Goal: Check status: Check status

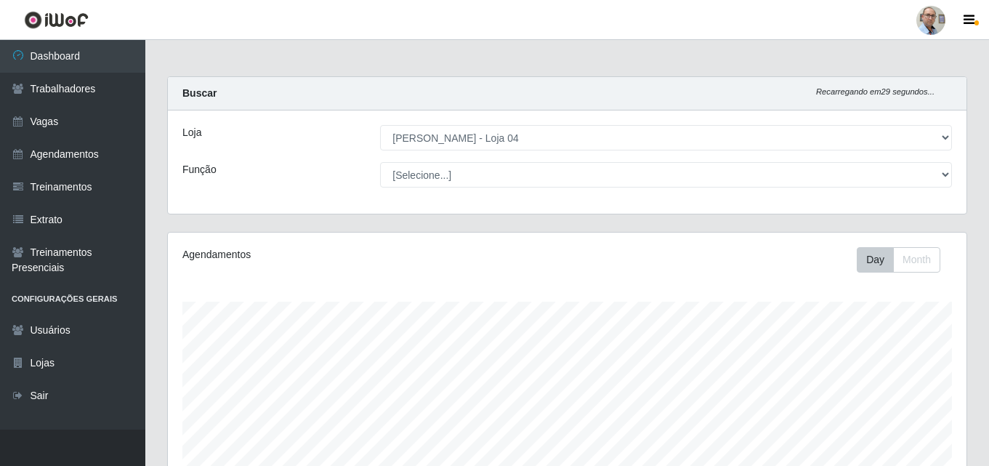
select select "251"
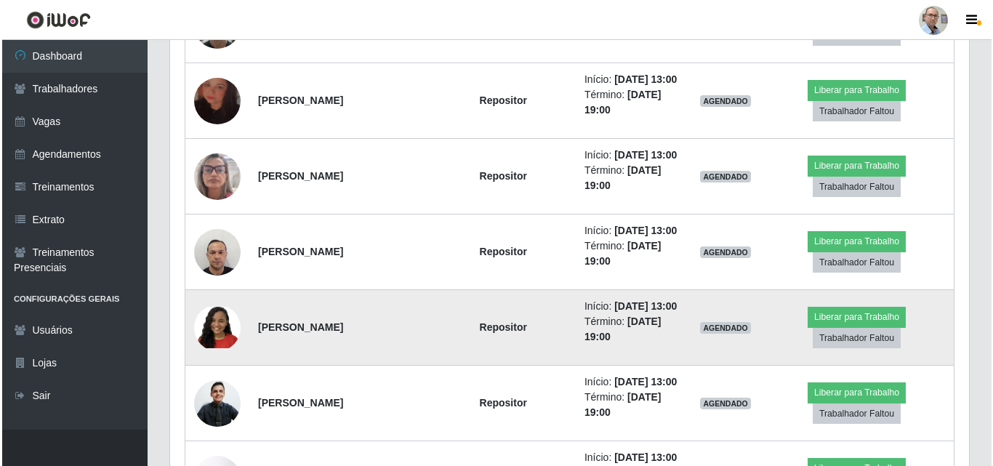
scroll to position [2054, 0]
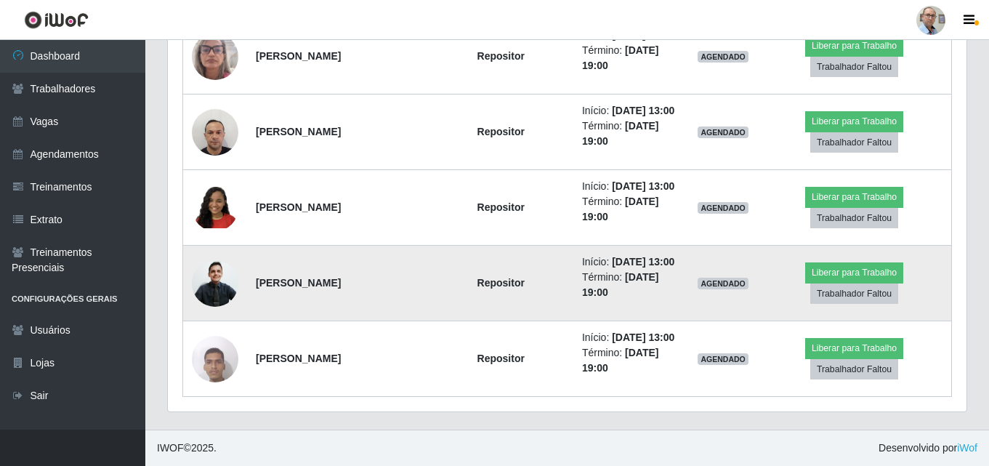
click at [210, 283] on img at bounding box center [215, 283] width 47 height 50
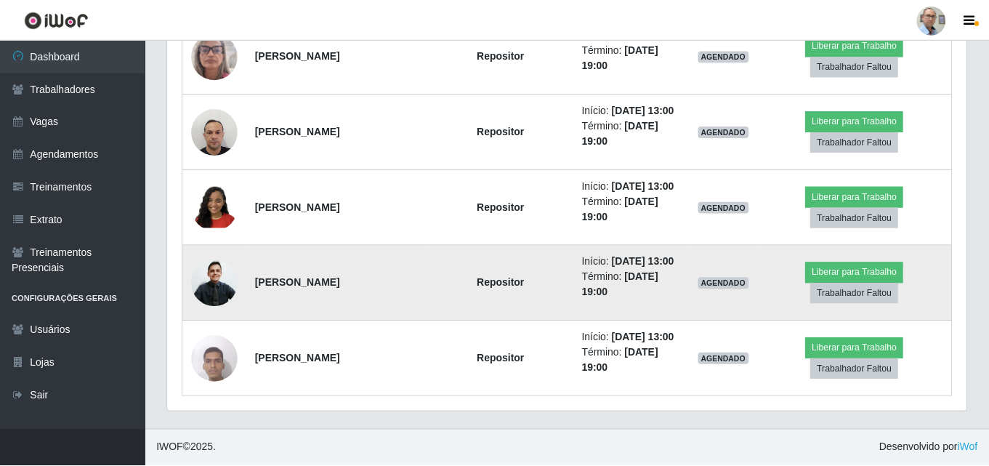
scroll to position [302, 791]
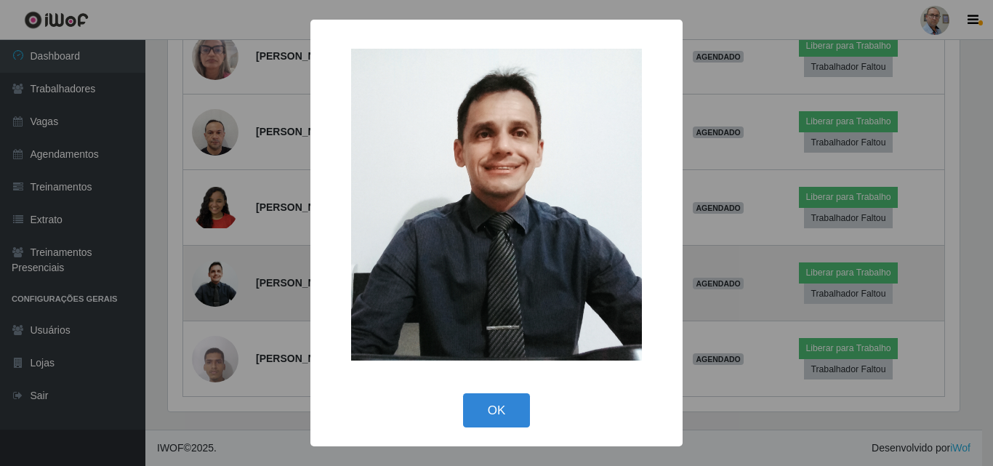
click at [210, 283] on div "× OK Cancel" at bounding box center [496, 233] width 993 height 466
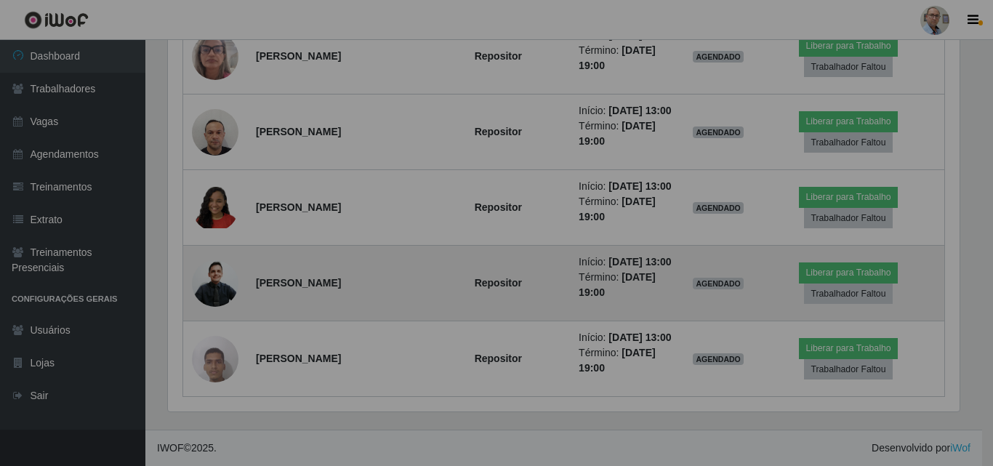
scroll to position [302, 799]
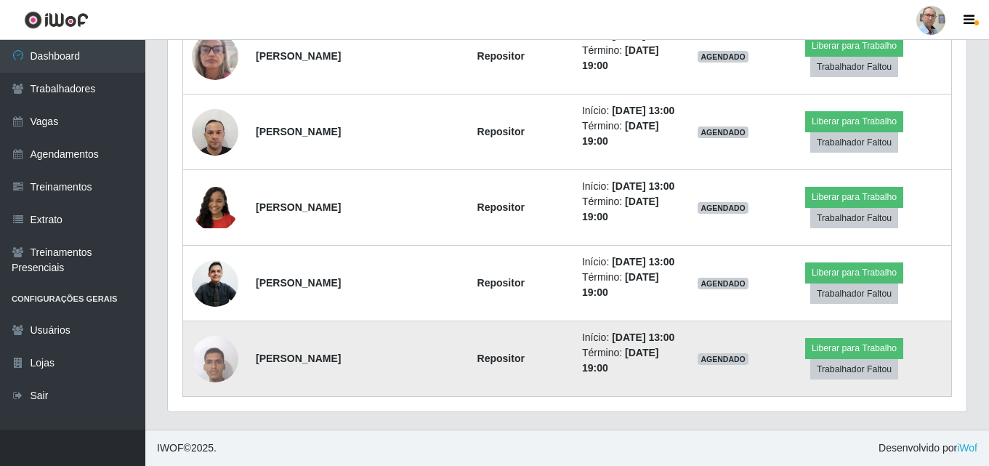
click at [214, 355] on img at bounding box center [215, 359] width 47 height 62
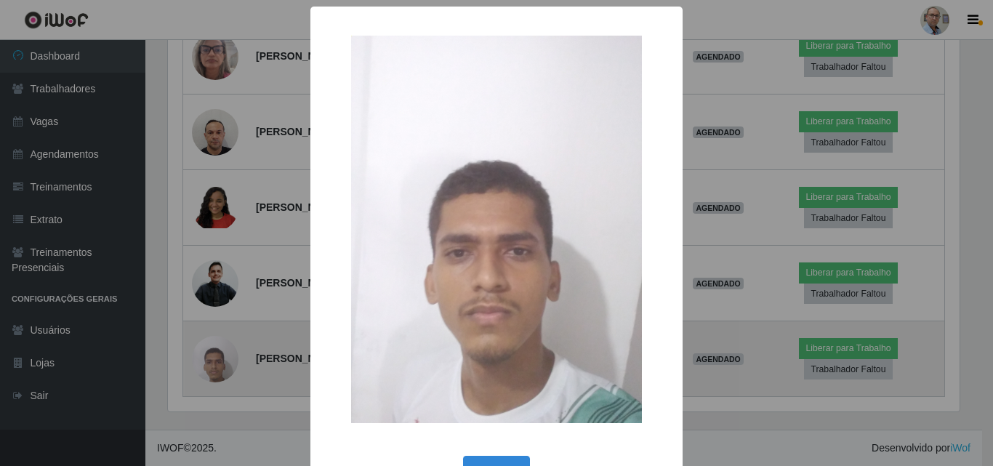
click at [214, 355] on div "× OK Cancel" at bounding box center [496, 233] width 993 height 466
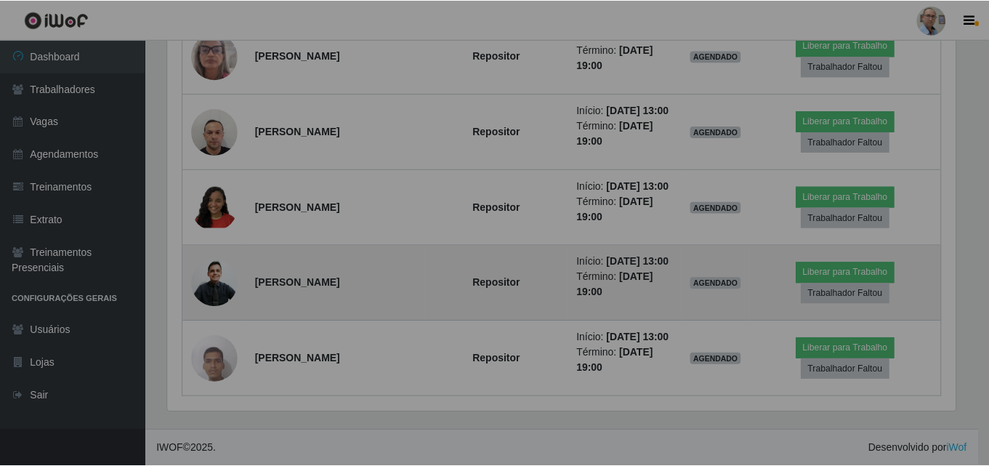
scroll to position [302, 799]
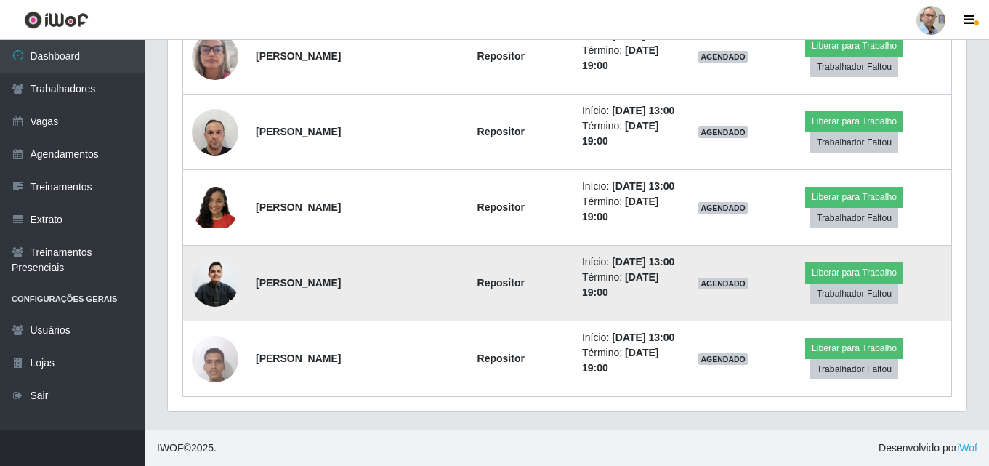
click at [219, 281] on img at bounding box center [215, 283] width 47 height 50
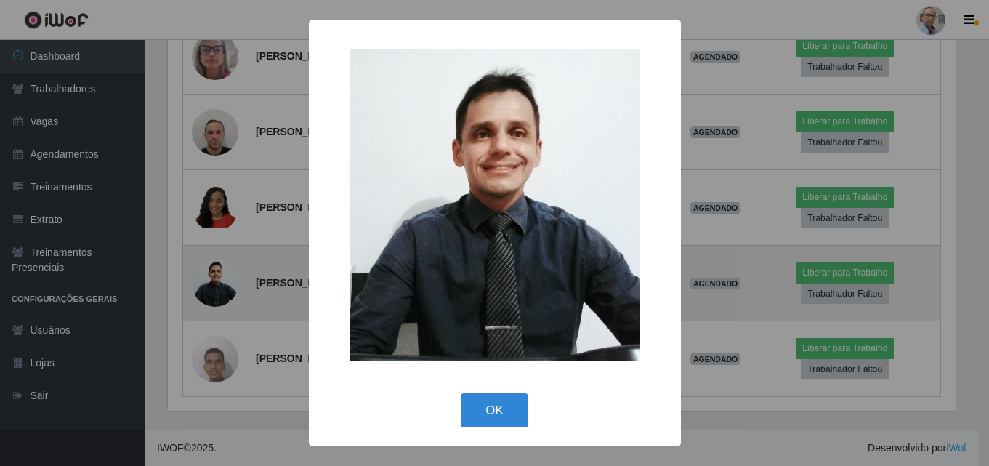
scroll to position [302, 791]
click at [219, 281] on div "× OK Cancel" at bounding box center [496, 233] width 993 height 466
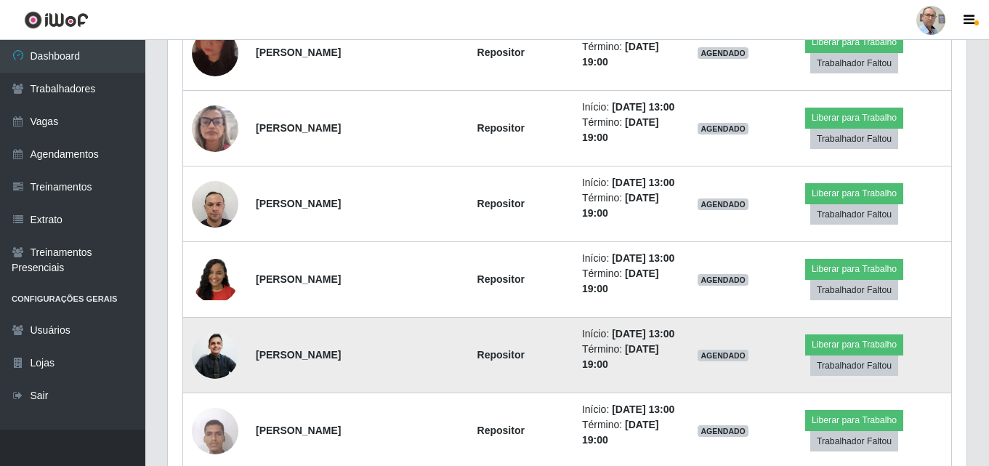
scroll to position [1981, 0]
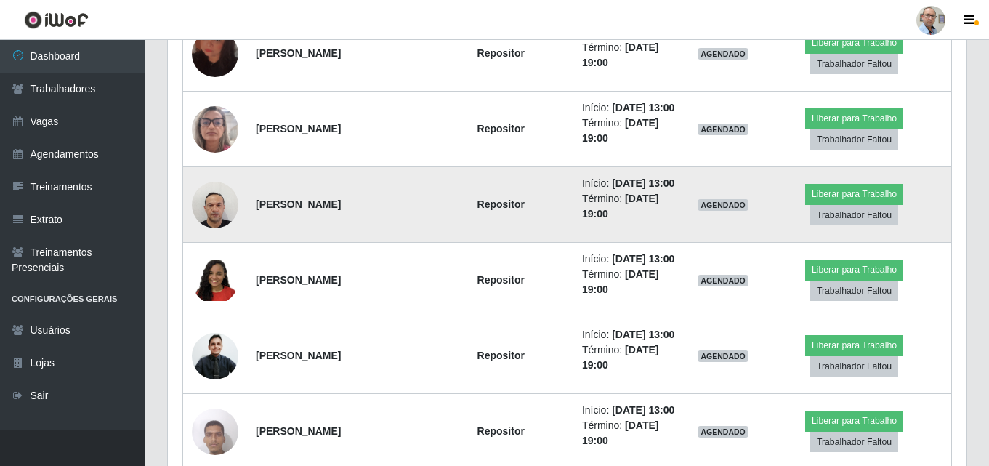
click at [210, 197] on img at bounding box center [215, 205] width 47 height 62
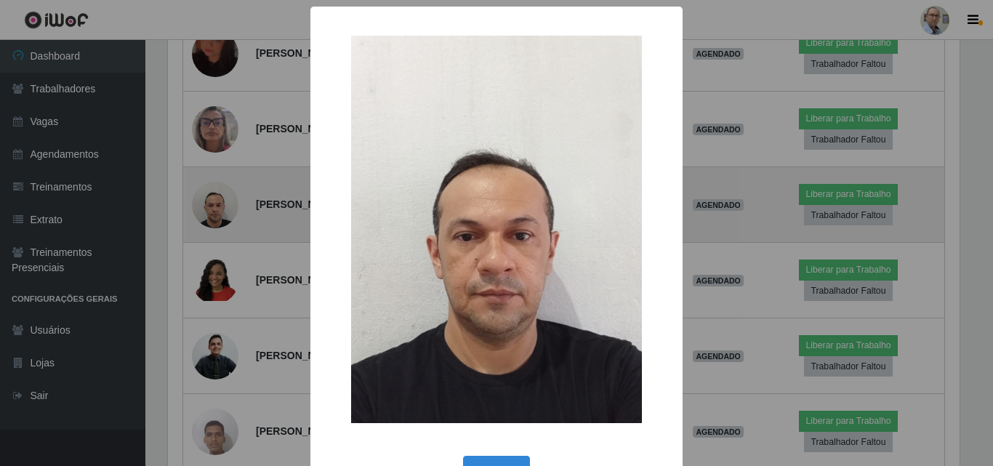
click at [210, 197] on div "× OK Cancel" at bounding box center [496, 233] width 993 height 466
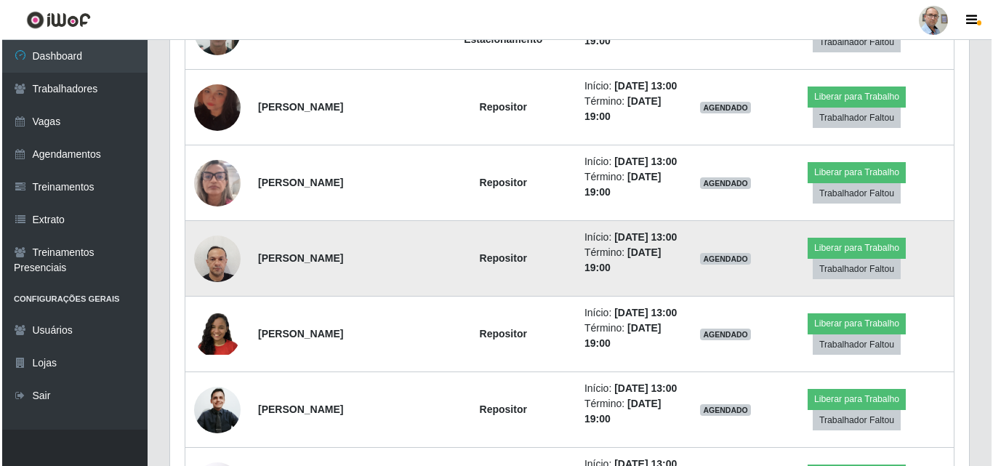
scroll to position [1836, 0]
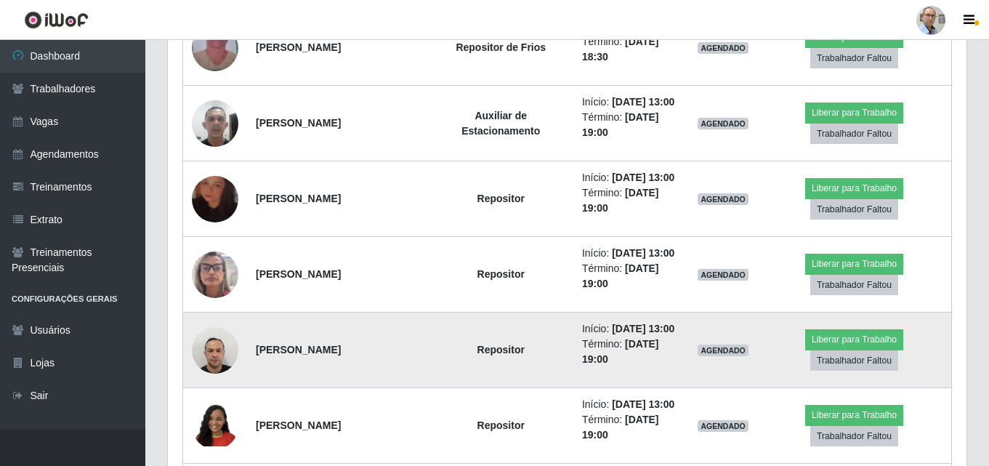
click at [210, 197] on img at bounding box center [215, 199] width 47 height 83
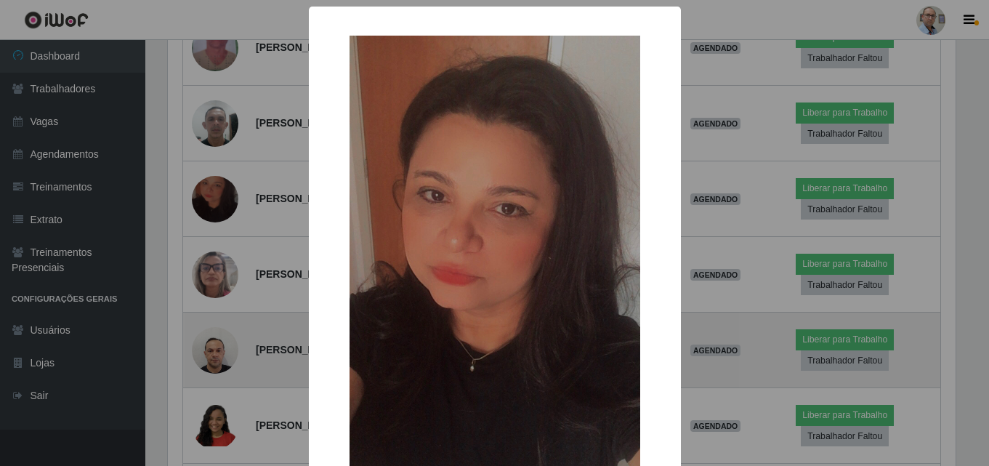
scroll to position [302, 791]
click at [210, 197] on div "× OK Cancel" at bounding box center [496, 233] width 993 height 466
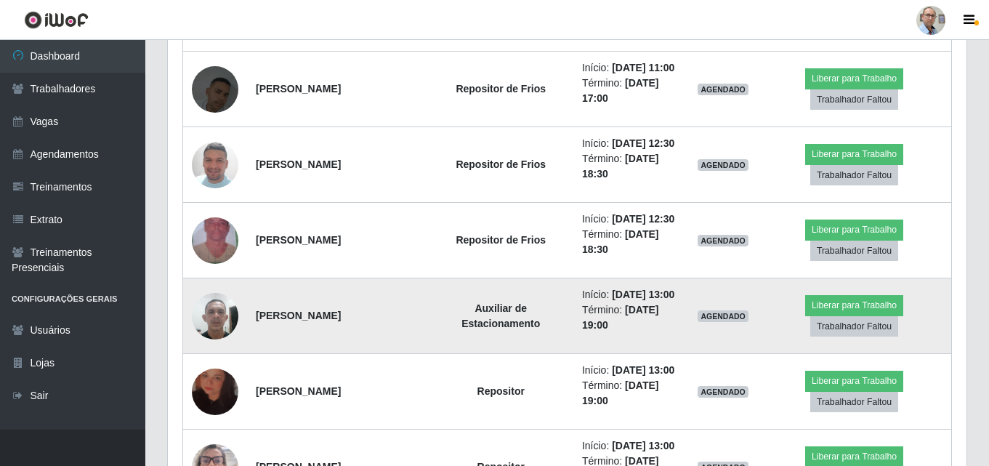
scroll to position [1618, 0]
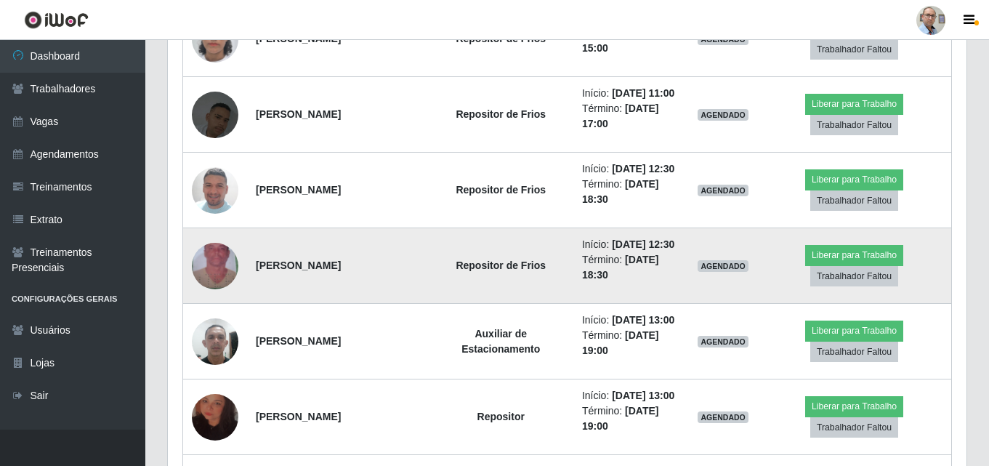
click at [210, 268] on img at bounding box center [215, 266] width 47 height 83
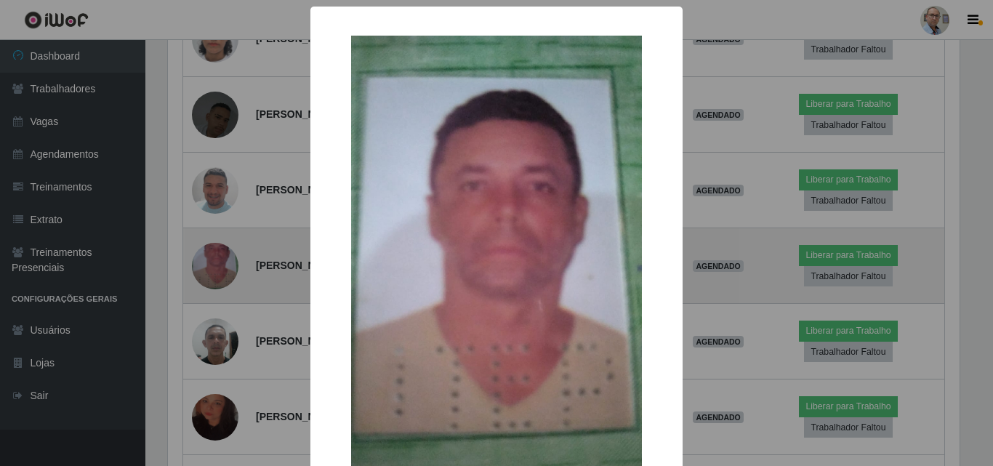
click at [210, 268] on div "× OK Cancel" at bounding box center [496, 233] width 993 height 466
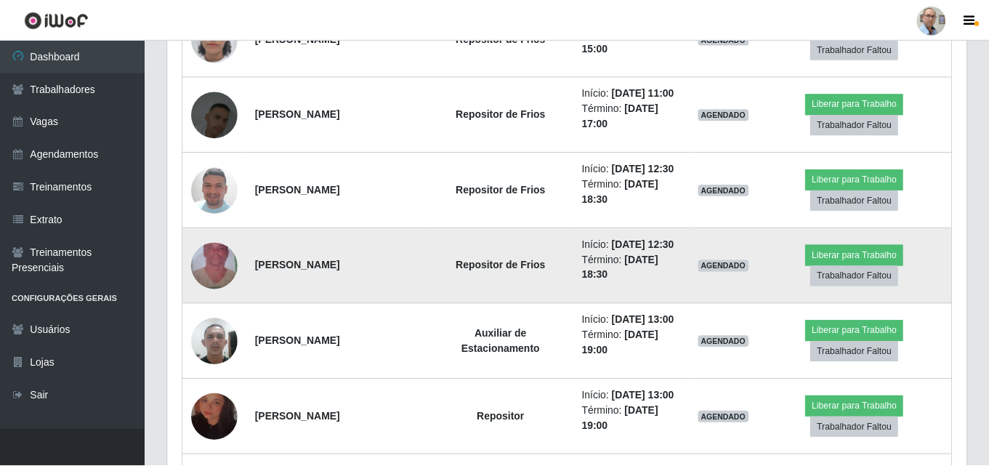
scroll to position [0, 0]
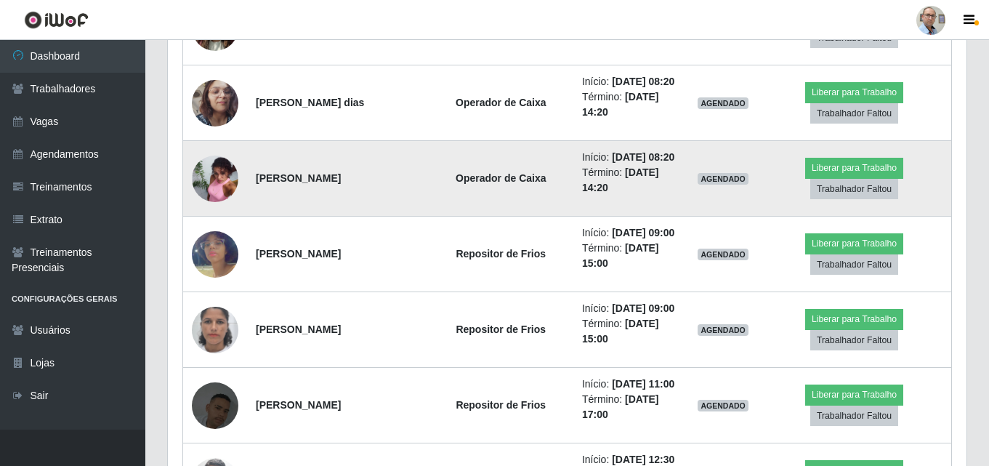
click at [209, 177] on img at bounding box center [215, 179] width 47 height 62
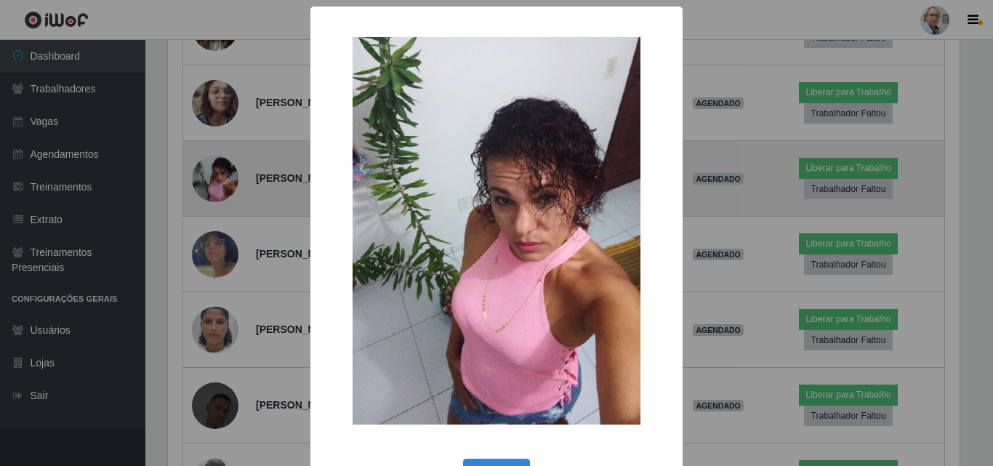
click at [209, 177] on div "× OK Cancel" at bounding box center [496, 233] width 993 height 466
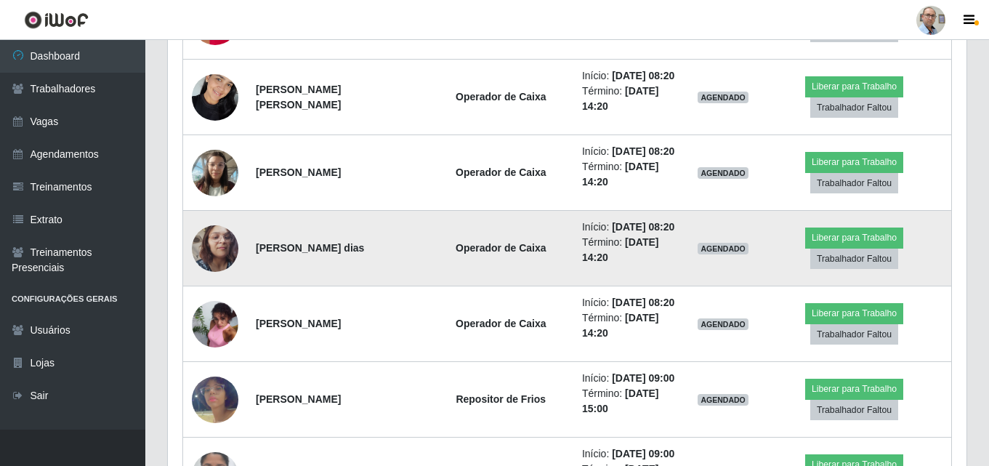
click at [214, 255] on img at bounding box center [215, 248] width 47 height 83
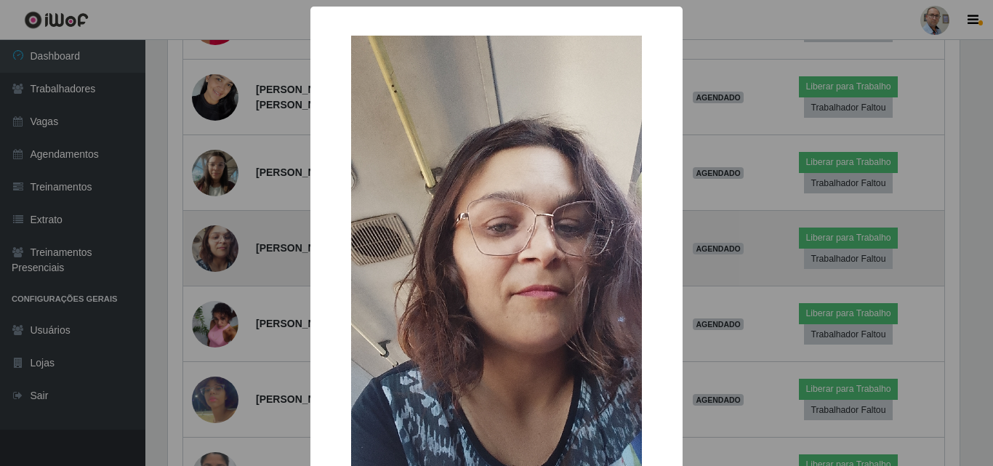
click at [214, 255] on div "× OK Cancel" at bounding box center [496, 233] width 993 height 466
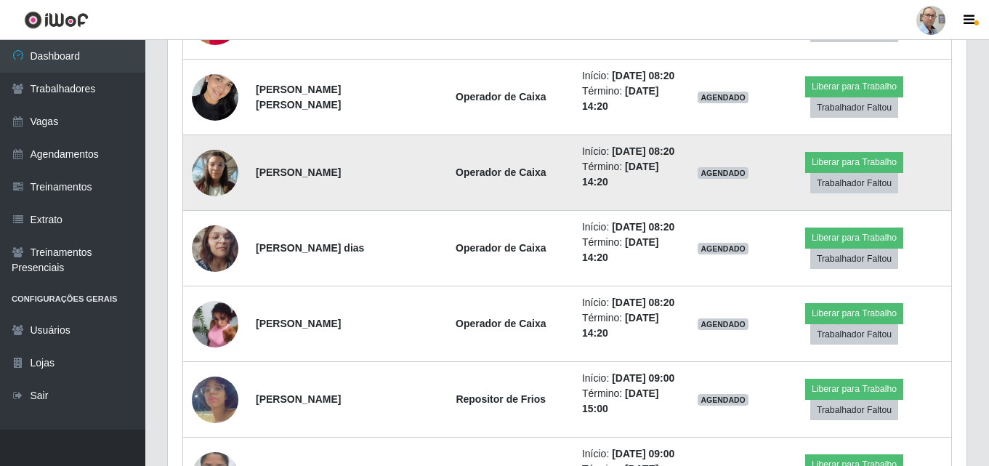
click at [210, 171] on img at bounding box center [215, 173] width 47 height 62
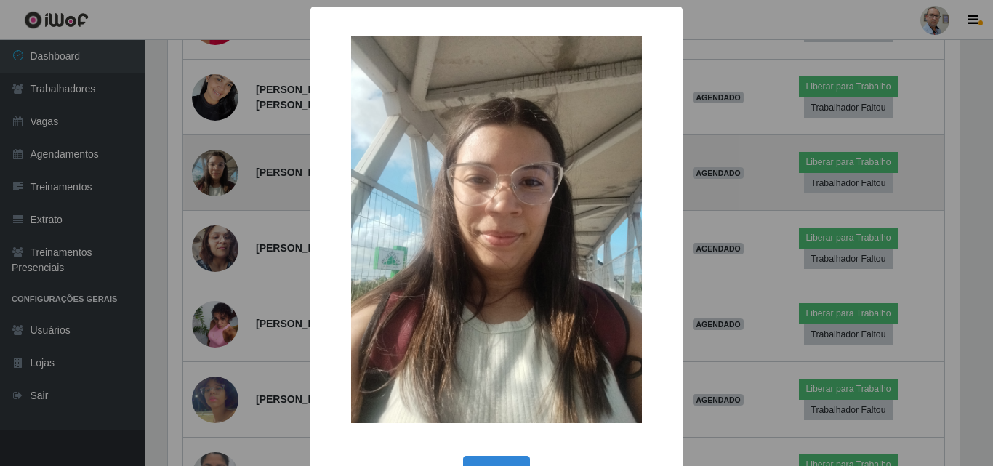
click at [210, 171] on div "× OK Cancel" at bounding box center [496, 233] width 993 height 466
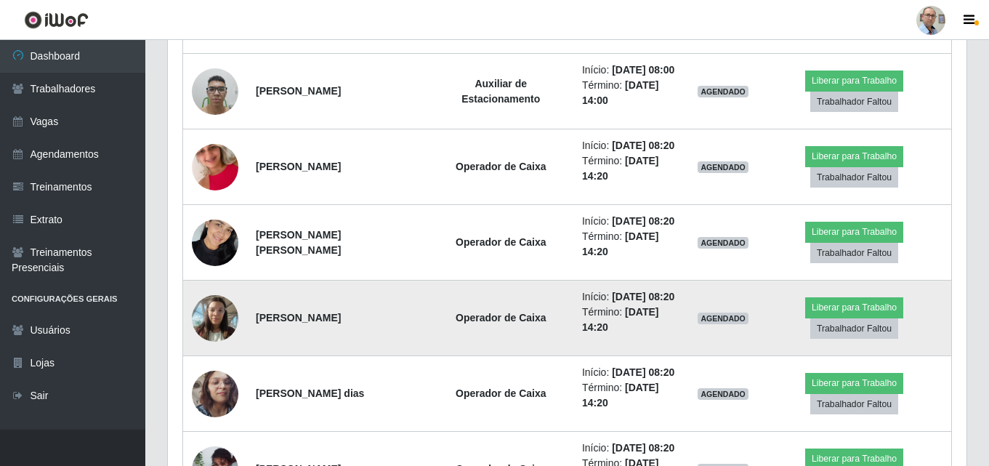
click at [209, 174] on img at bounding box center [215, 167] width 47 height 83
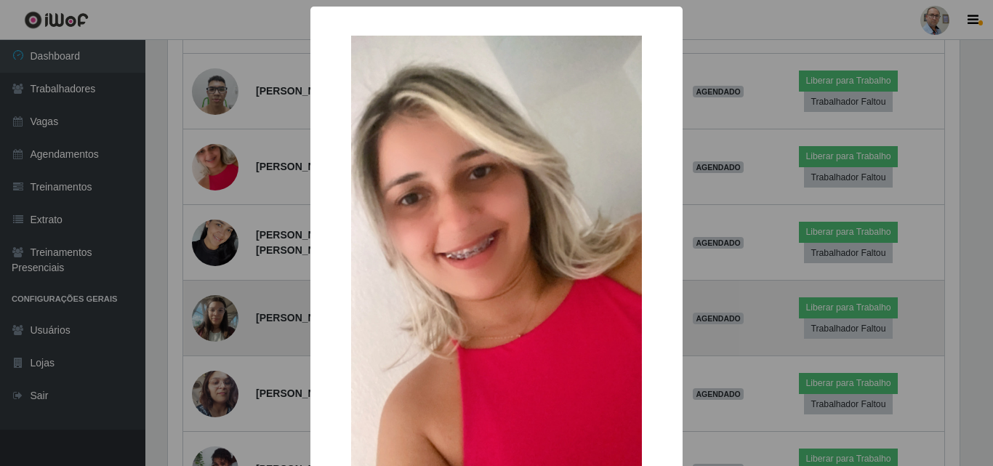
click at [209, 174] on div "× OK Cancel" at bounding box center [496, 233] width 993 height 466
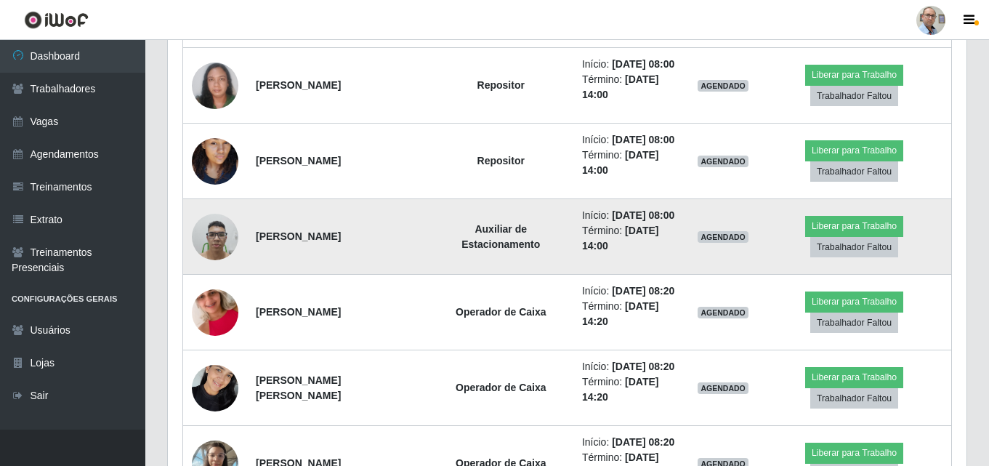
click at [217, 223] on img at bounding box center [215, 237] width 47 height 62
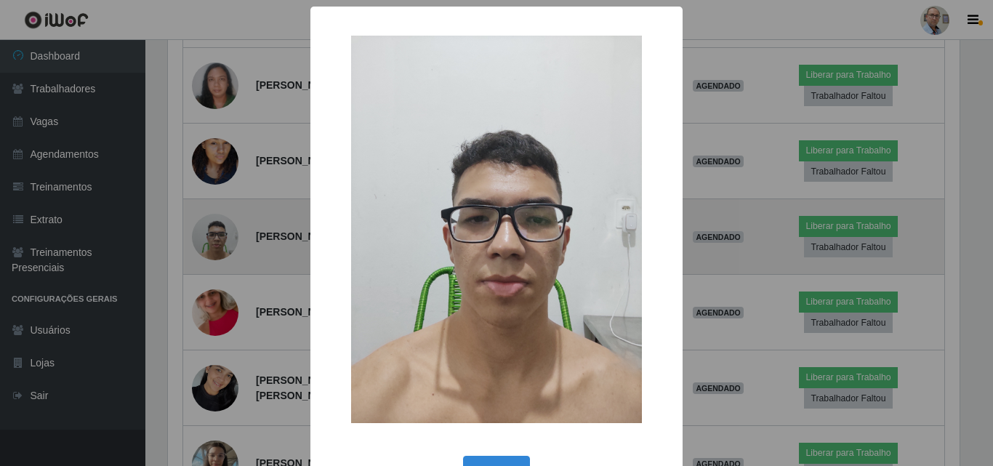
click at [217, 223] on div "× OK Cancel" at bounding box center [496, 233] width 993 height 466
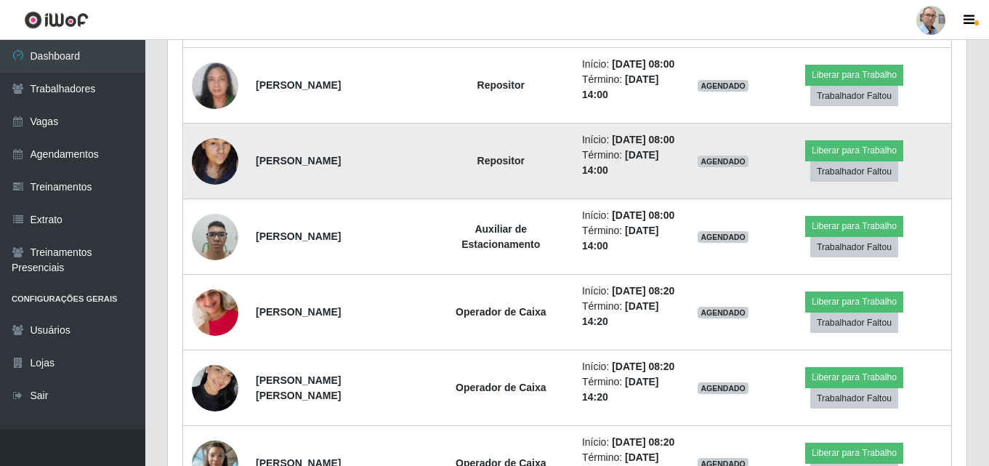
click at [209, 176] on img at bounding box center [215, 161] width 47 height 83
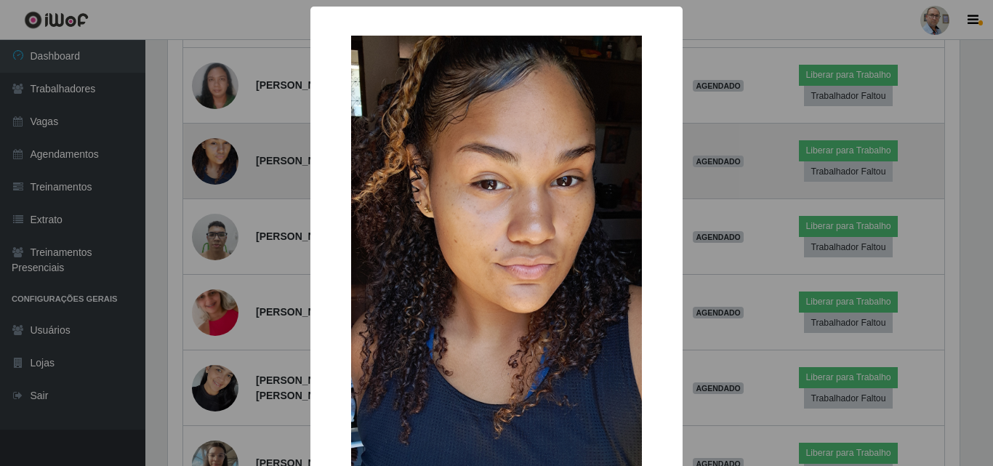
click at [209, 176] on div "× OK Cancel" at bounding box center [496, 233] width 993 height 466
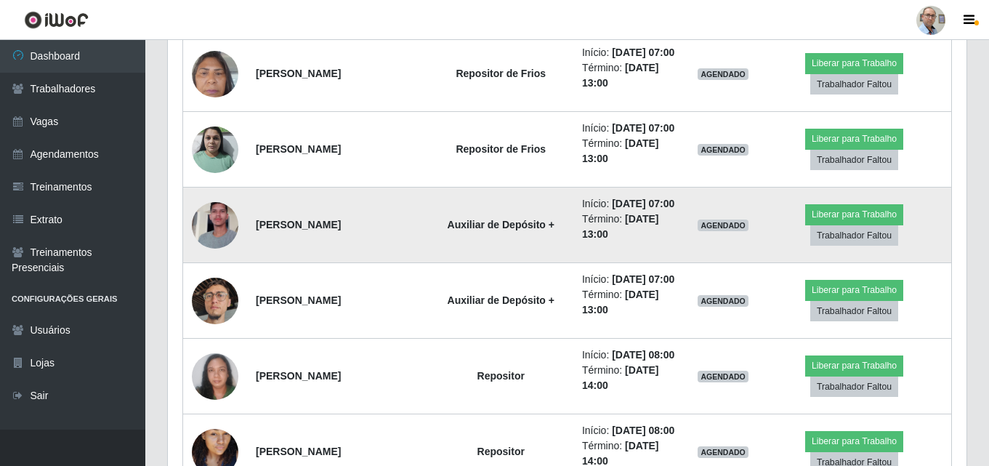
click at [211, 223] on img at bounding box center [215, 225] width 47 height 83
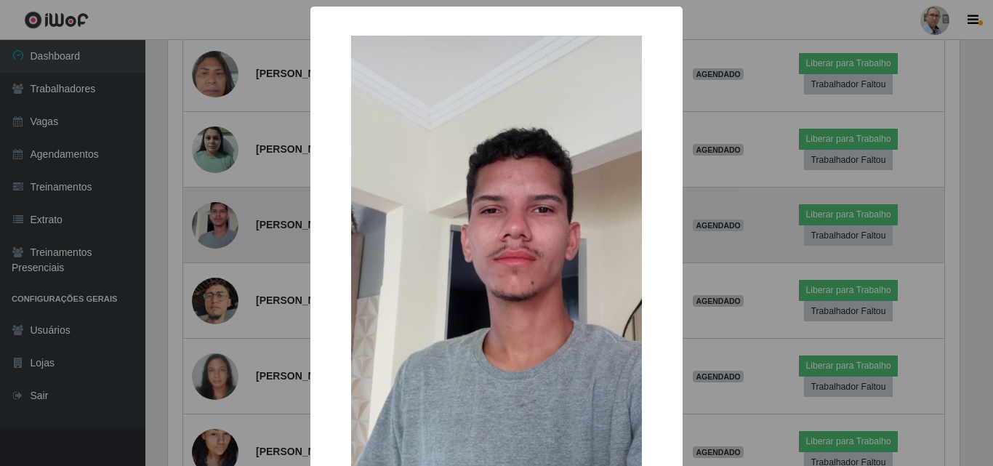
click at [211, 223] on div "× OK Cancel" at bounding box center [496, 233] width 993 height 466
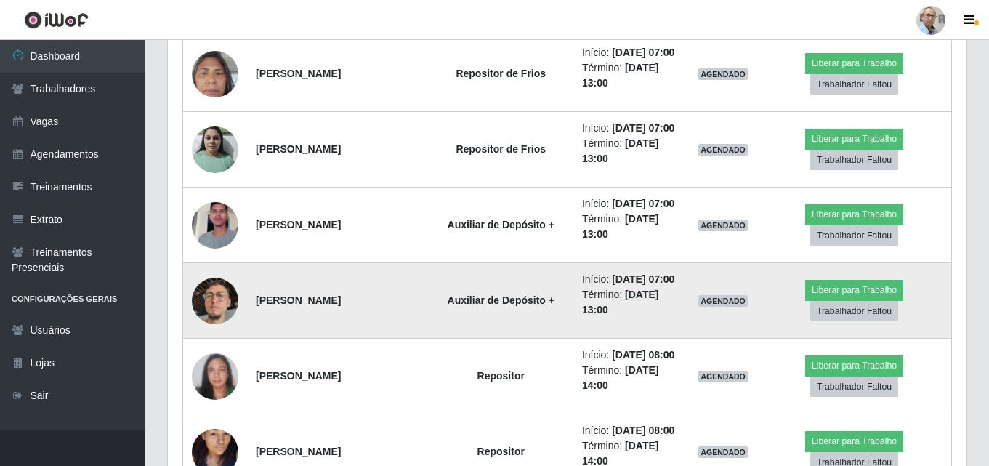
click at [222, 304] on img at bounding box center [215, 300] width 47 height 83
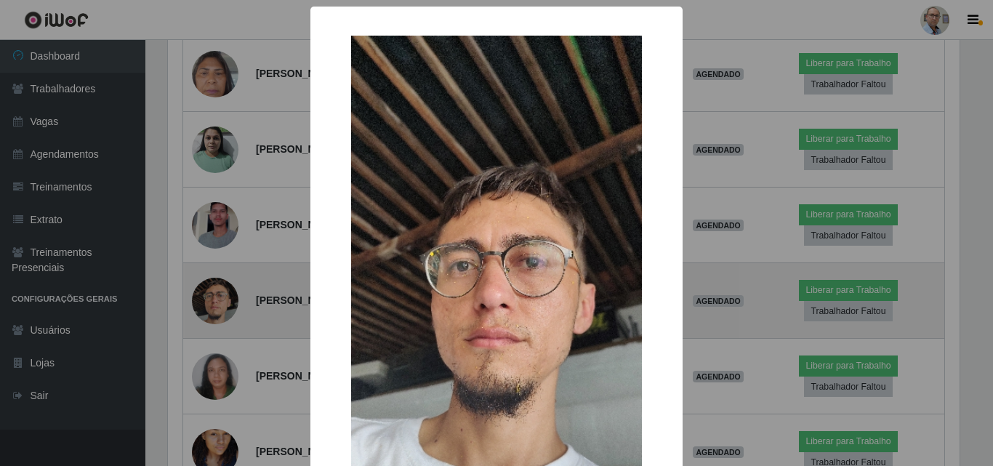
click at [222, 304] on div "× OK Cancel" at bounding box center [496, 233] width 993 height 466
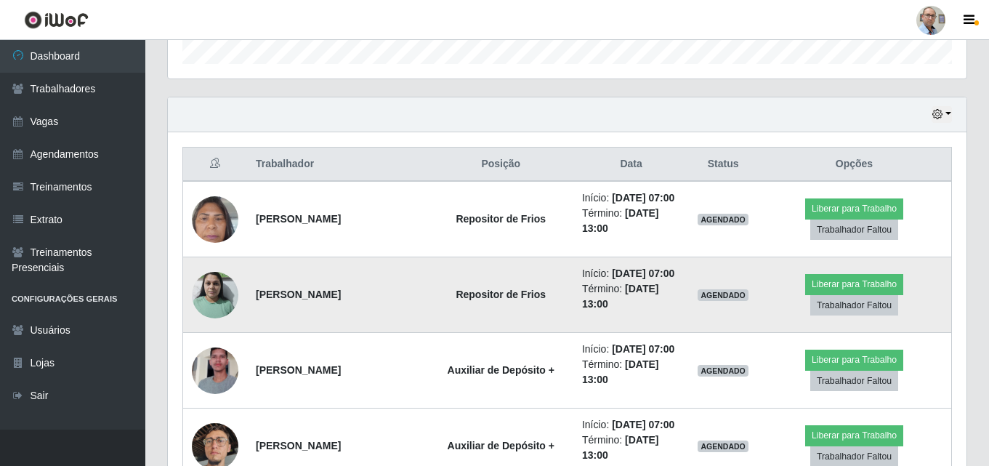
click at [221, 289] on img at bounding box center [215, 295] width 47 height 62
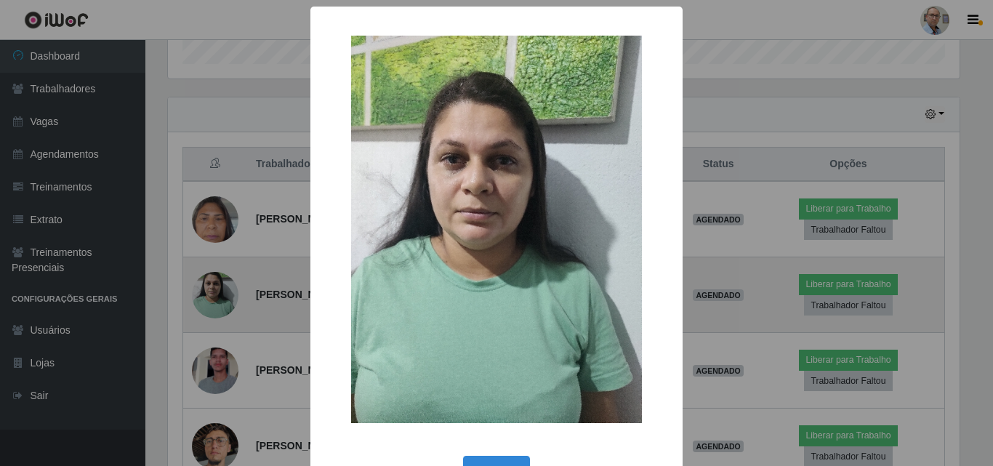
click at [221, 289] on div "× OK Cancel" at bounding box center [496, 233] width 993 height 466
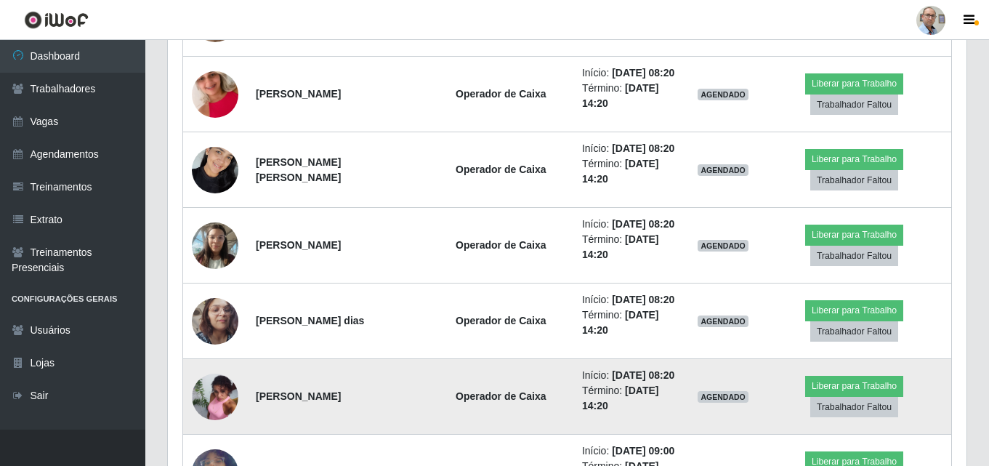
click at [206, 386] on img at bounding box center [215, 396] width 47 height 62
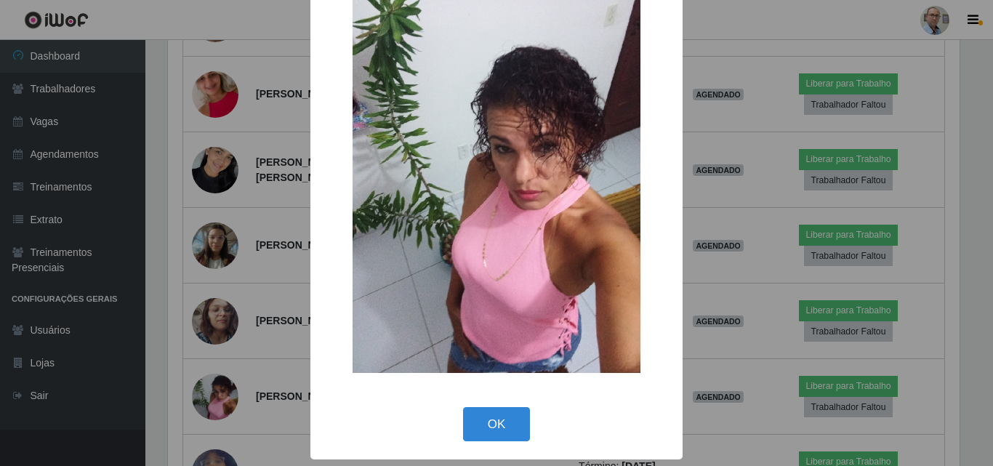
click at [149, 235] on div "× OK Cancel" at bounding box center [496, 233] width 993 height 466
